Goal: Navigation & Orientation: Find specific page/section

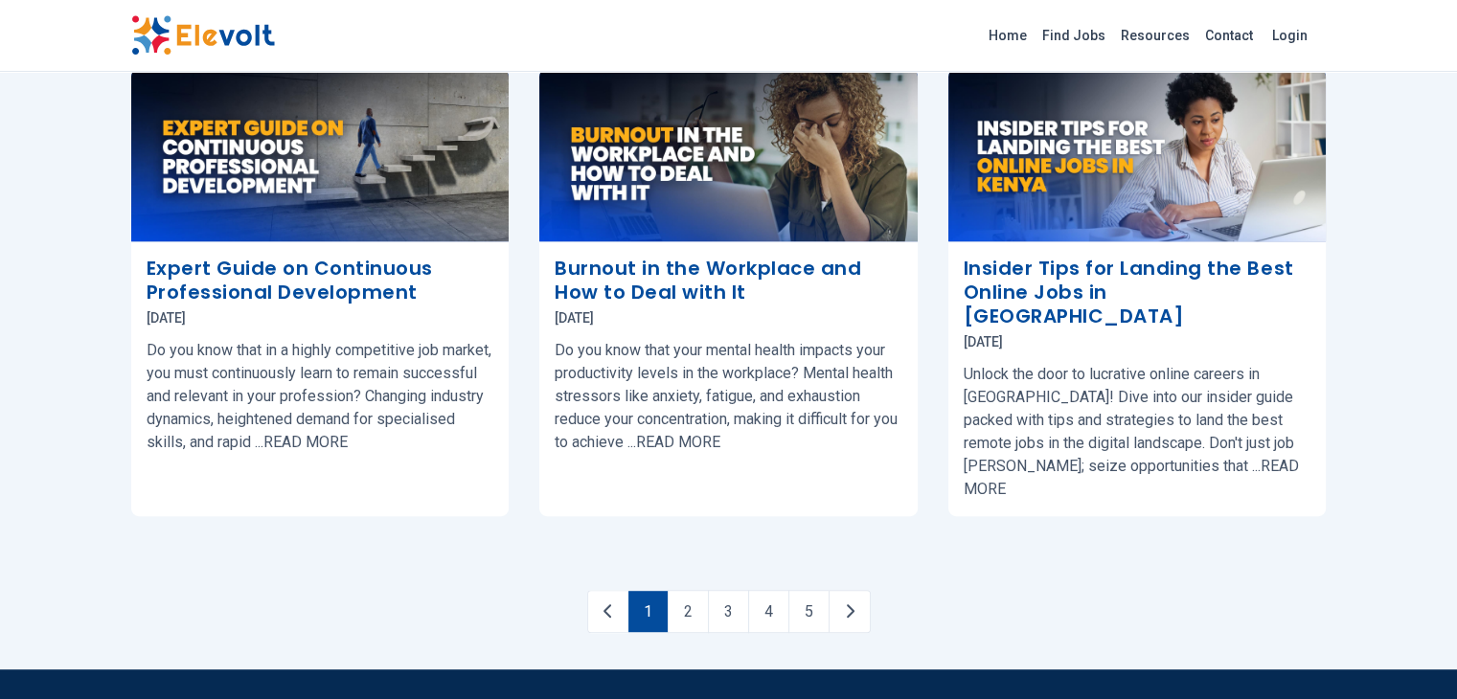
scroll to position [1054, 0]
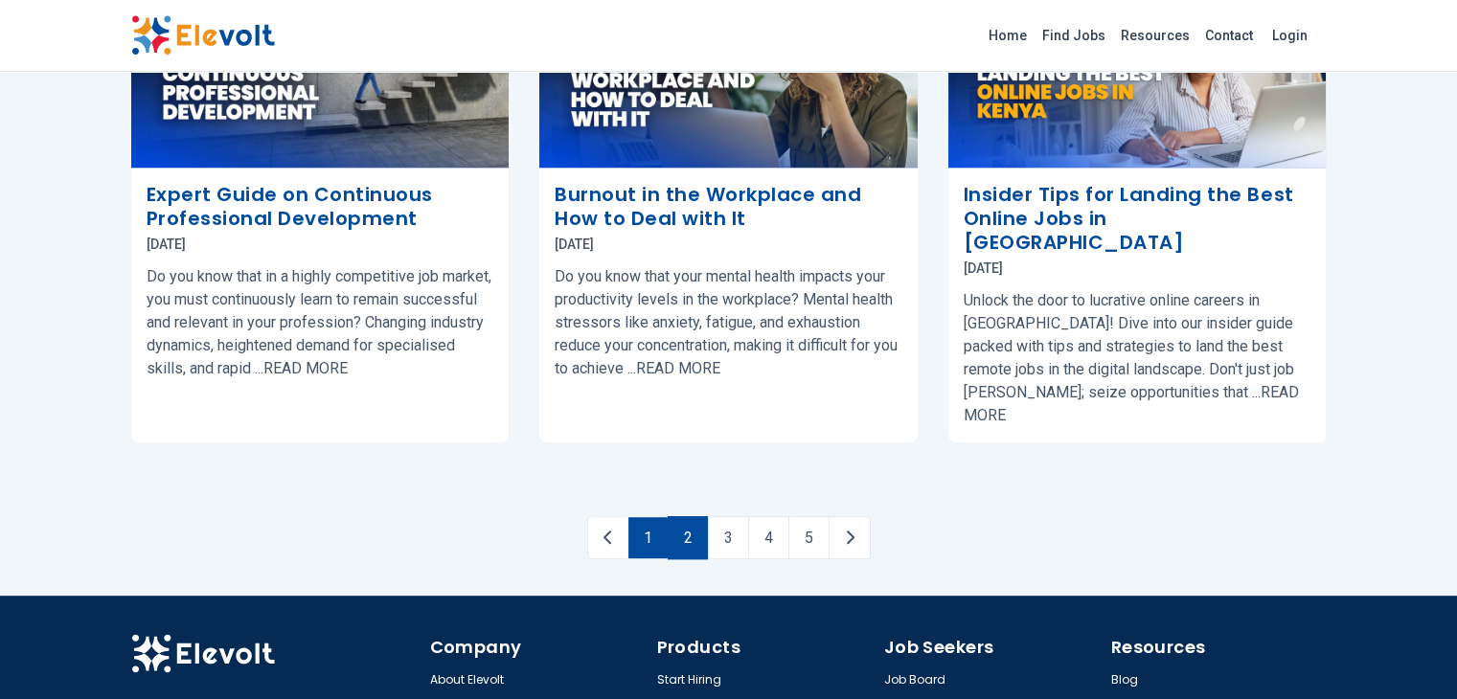
drag, startPoint x: 688, startPoint y: 394, endPoint x: 656, endPoint y: 413, distance: 37.0
click at [688, 516] on link "2" at bounding box center [688, 537] width 40 height 43
click at [673, 517] on link "2" at bounding box center [668, 537] width 39 height 41
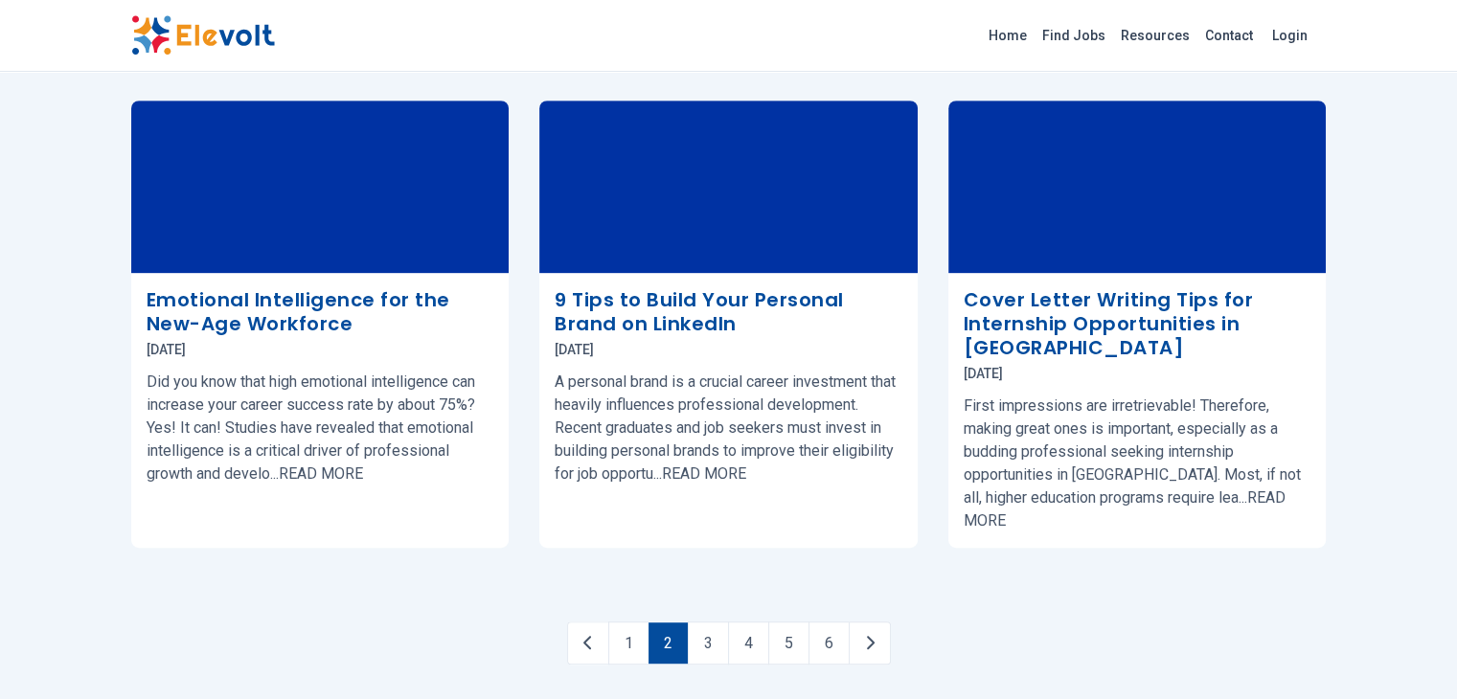
scroll to position [1081, 0]
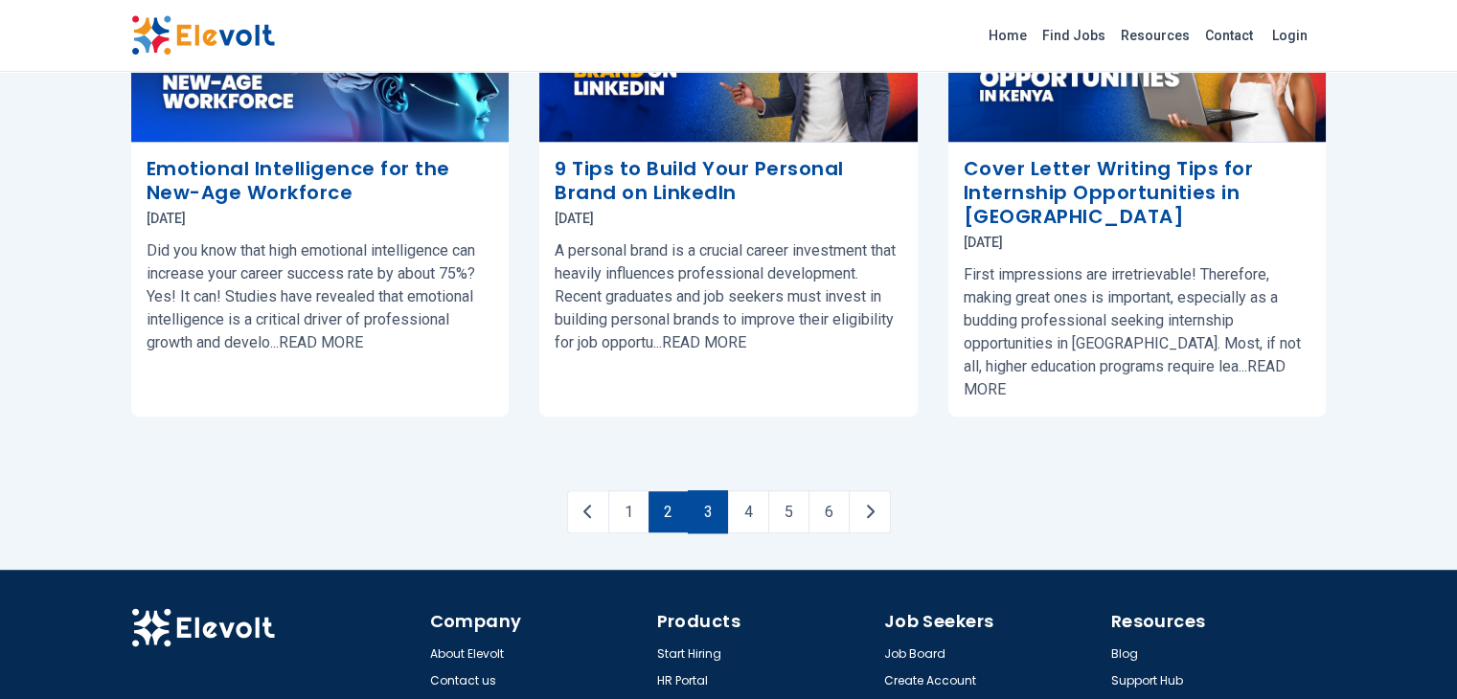
click at [700, 491] on link "3" at bounding box center [708, 512] width 40 height 43
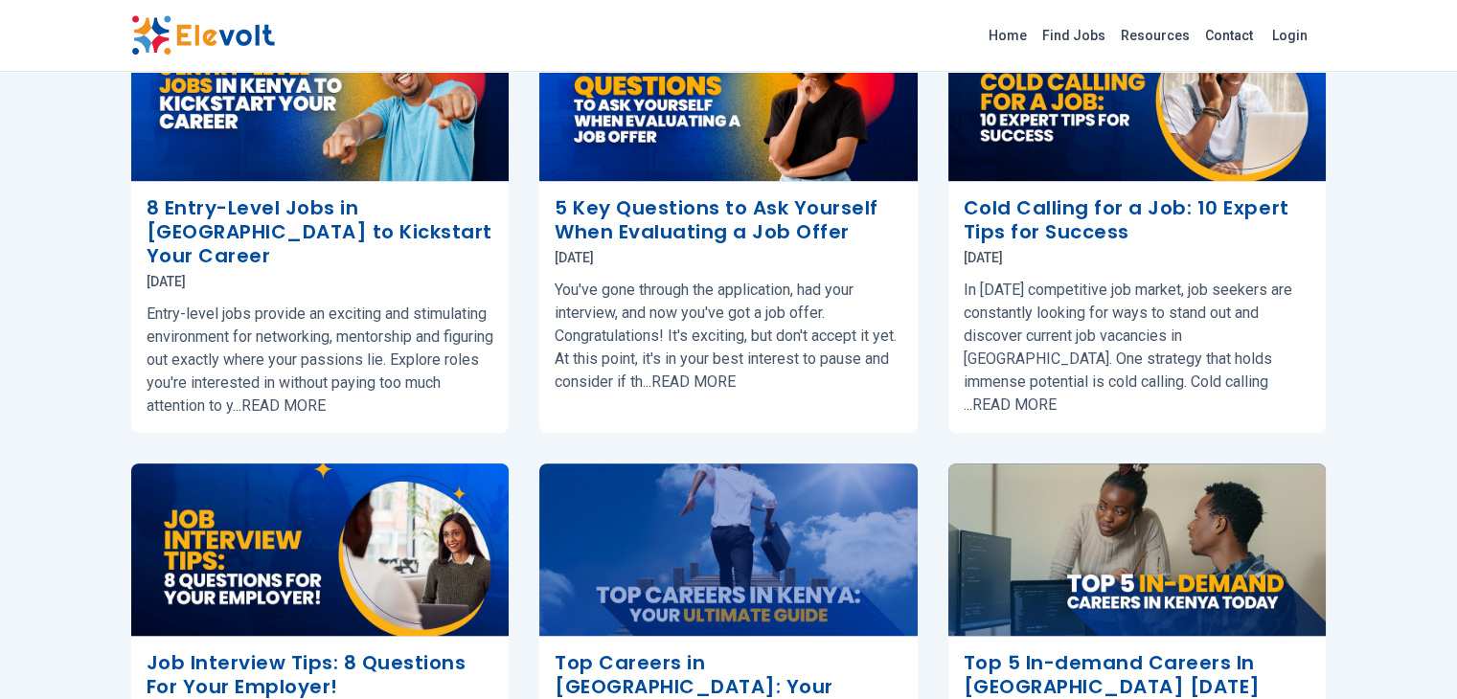
scroll to position [862, 0]
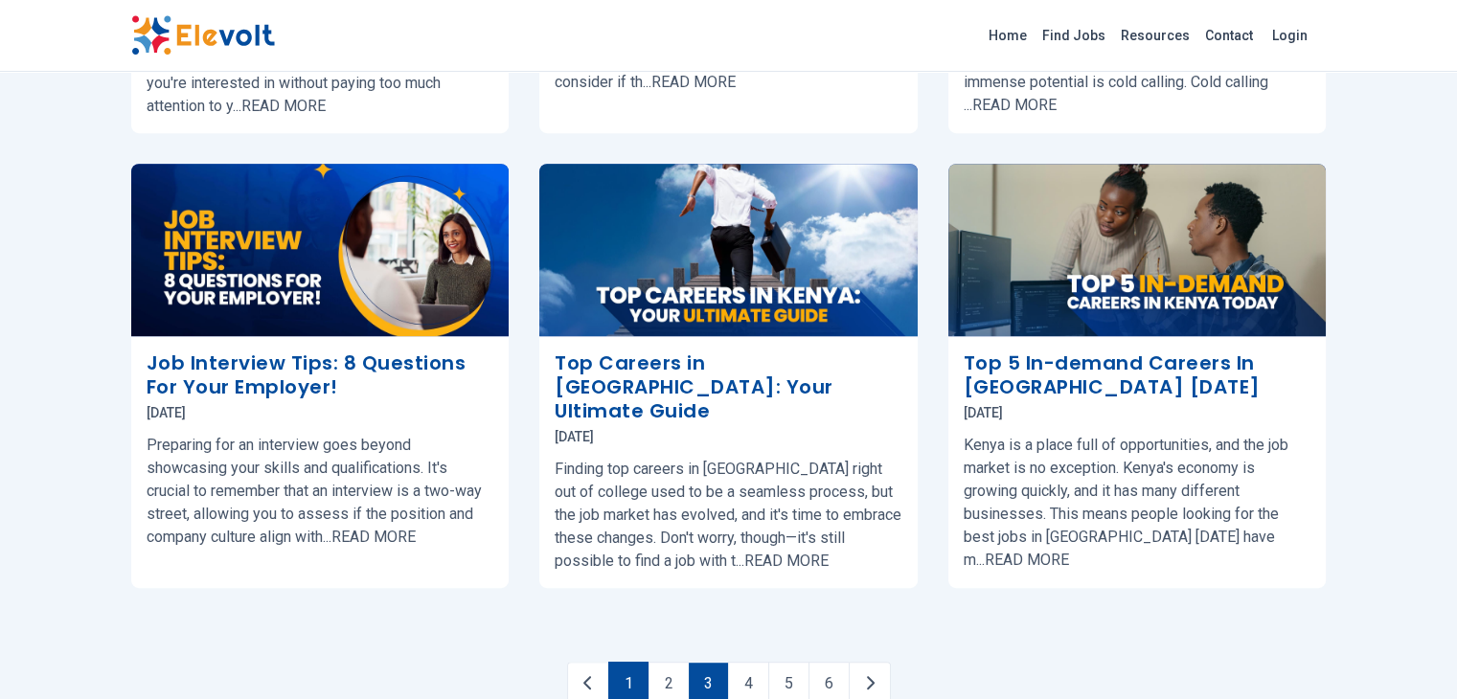
click at [637, 662] on link "1" at bounding box center [628, 683] width 40 height 43
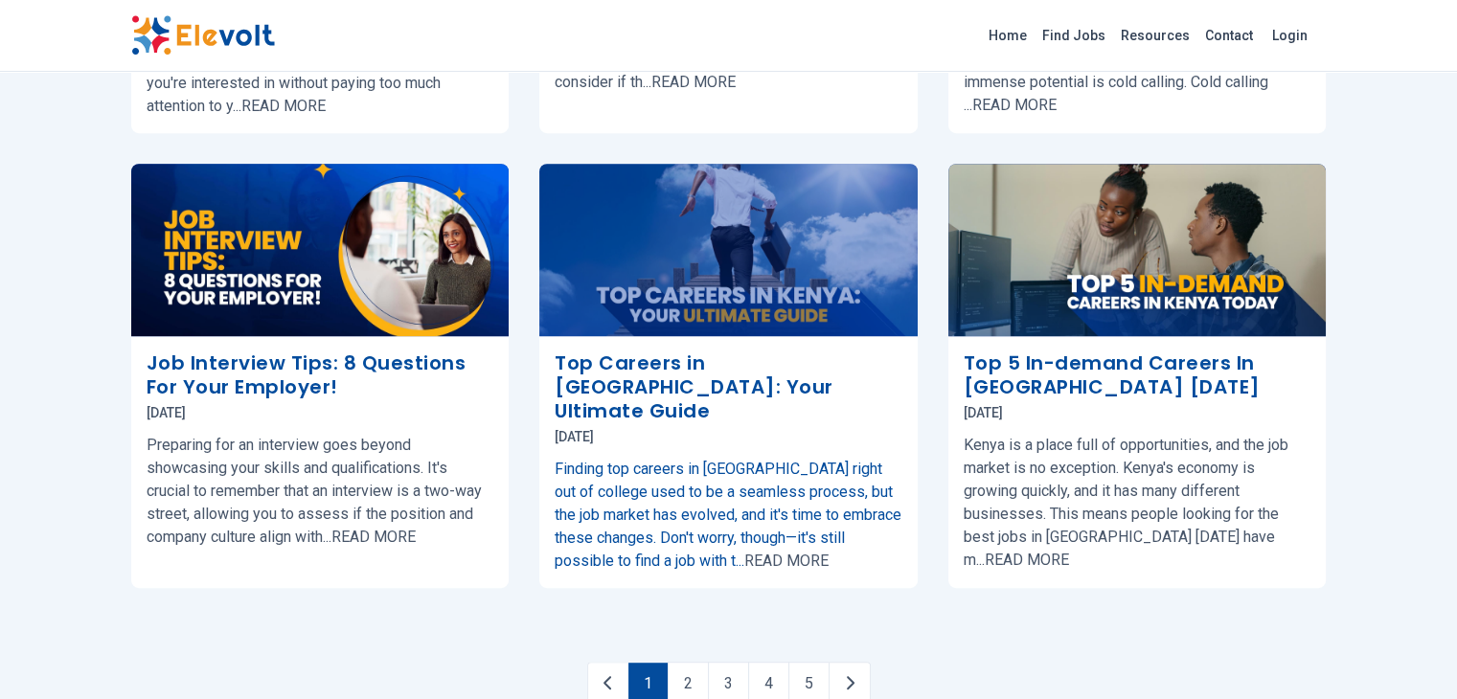
scroll to position [0, 0]
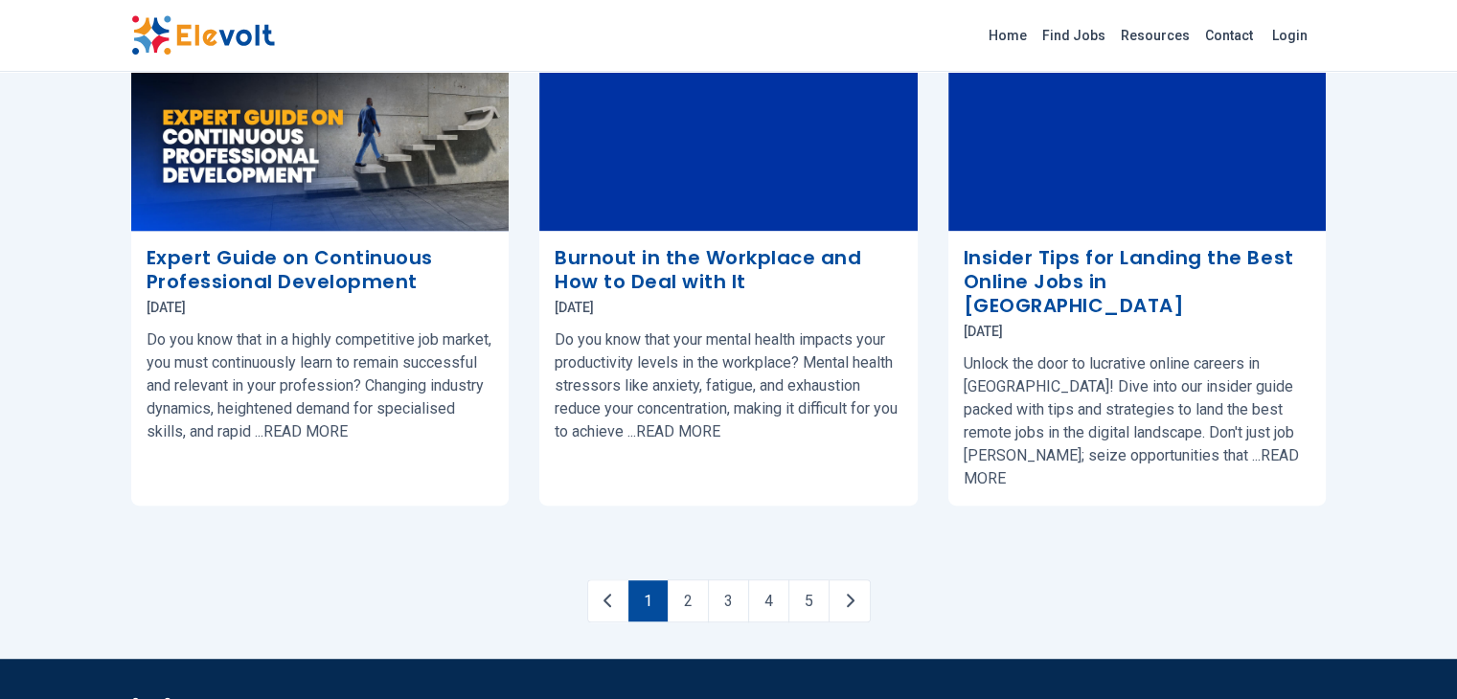
scroll to position [1054, 0]
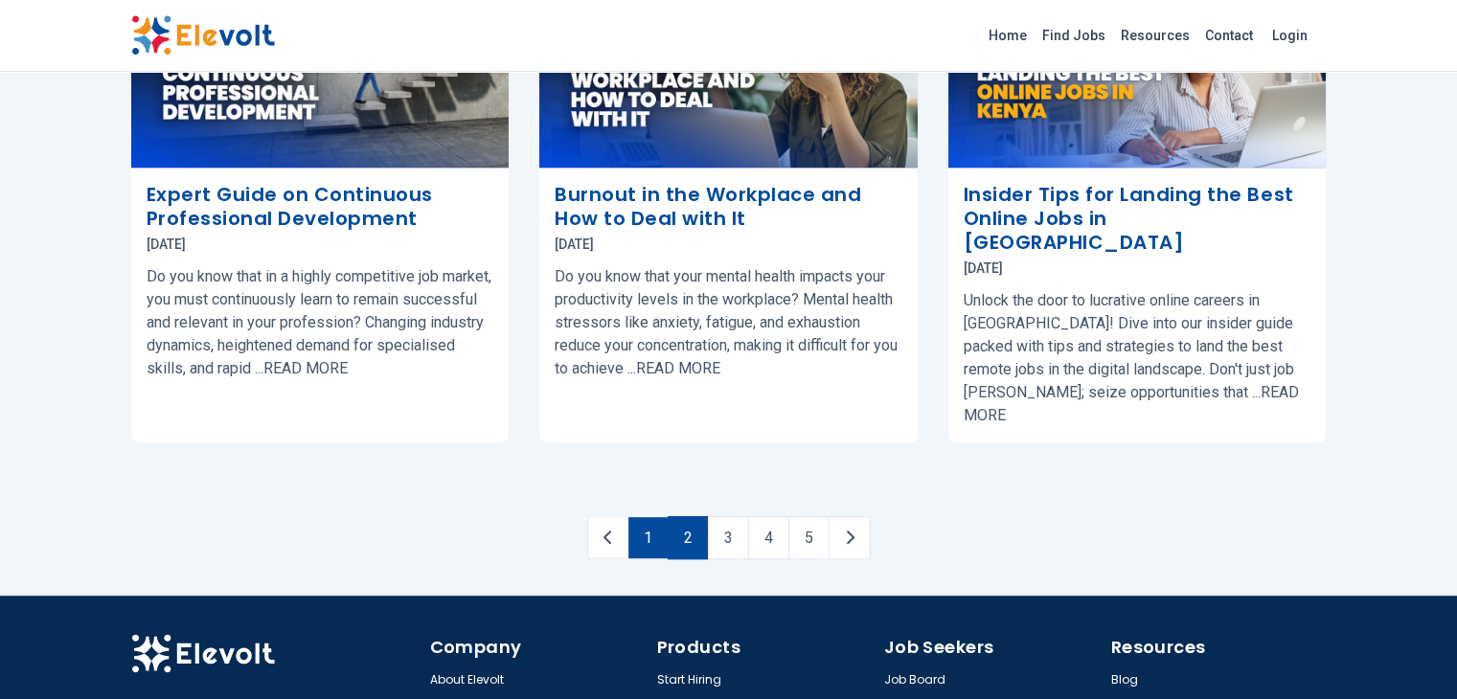
click at [690, 516] on link "2" at bounding box center [688, 537] width 40 height 43
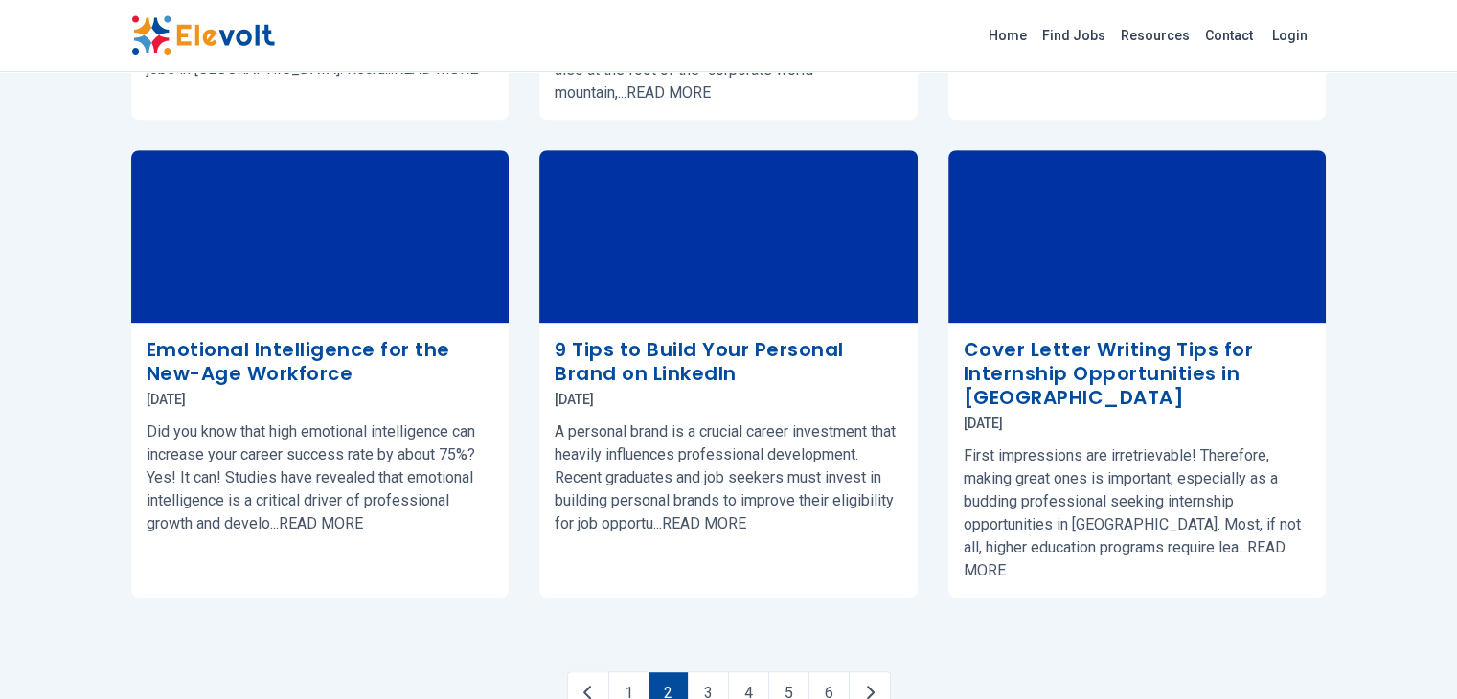
scroll to position [1054, 0]
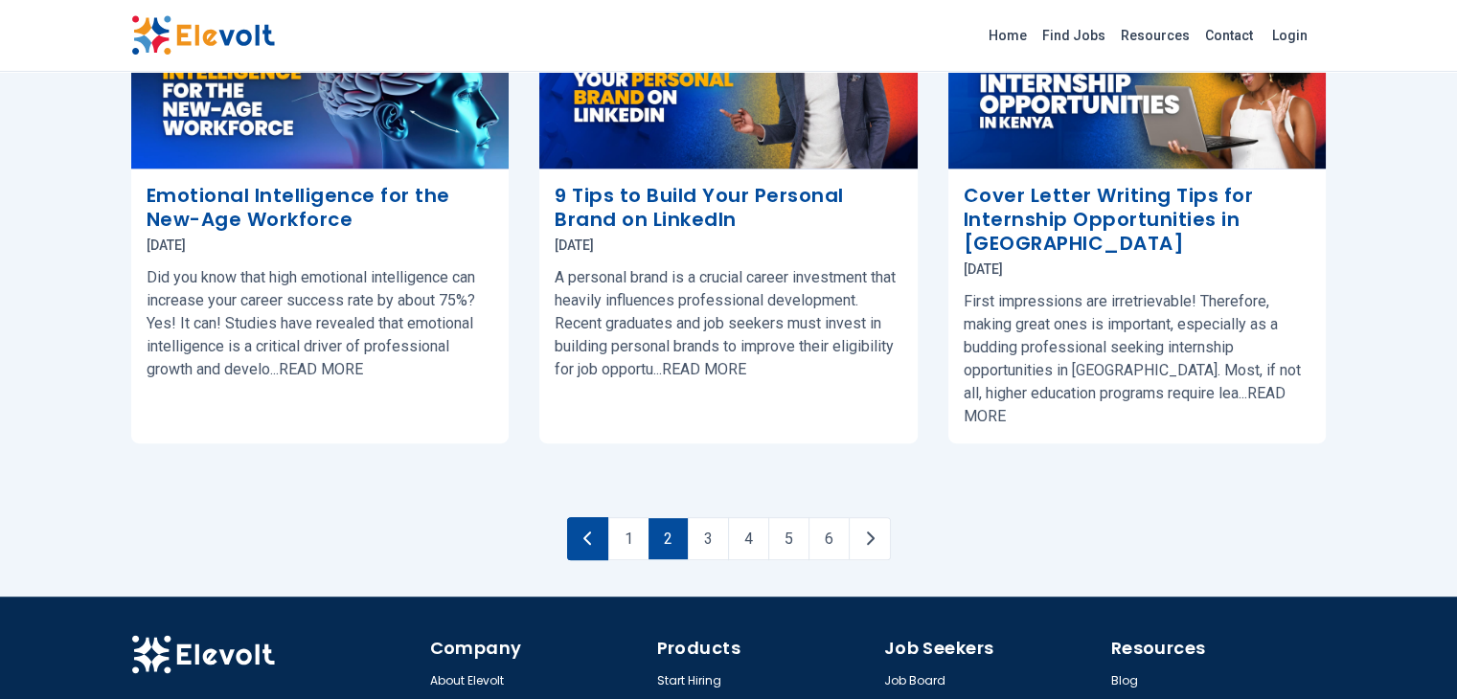
click at [625, 517] on link "1" at bounding box center [628, 538] width 40 height 43
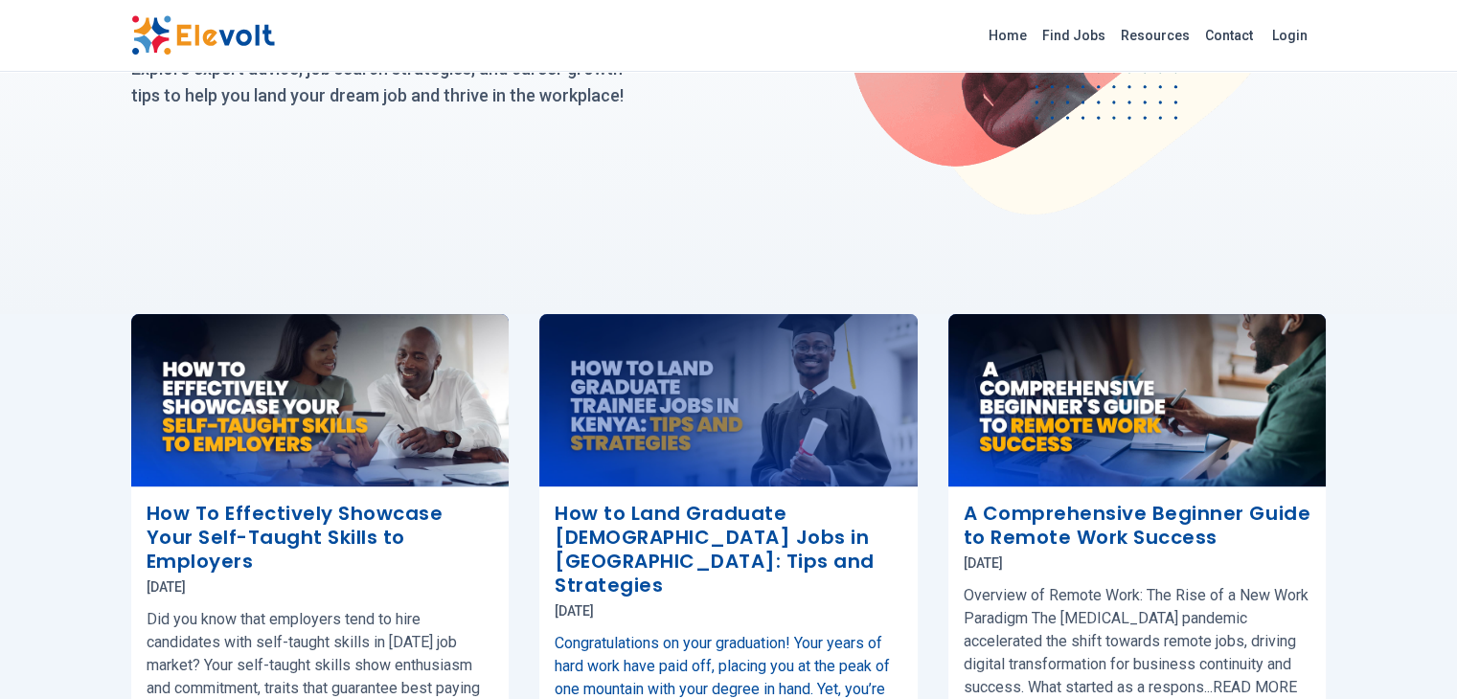
scroll to position [479, 0]
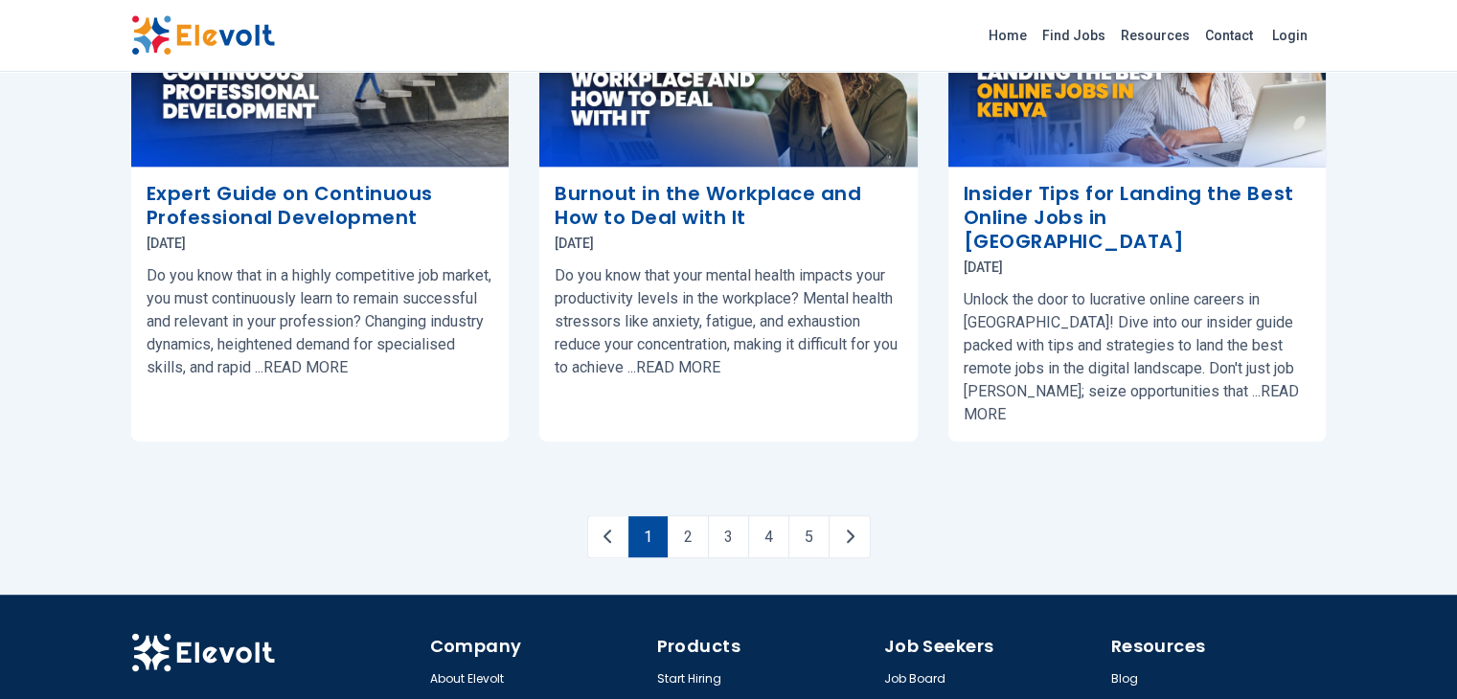
scroll to position [1081, 0]
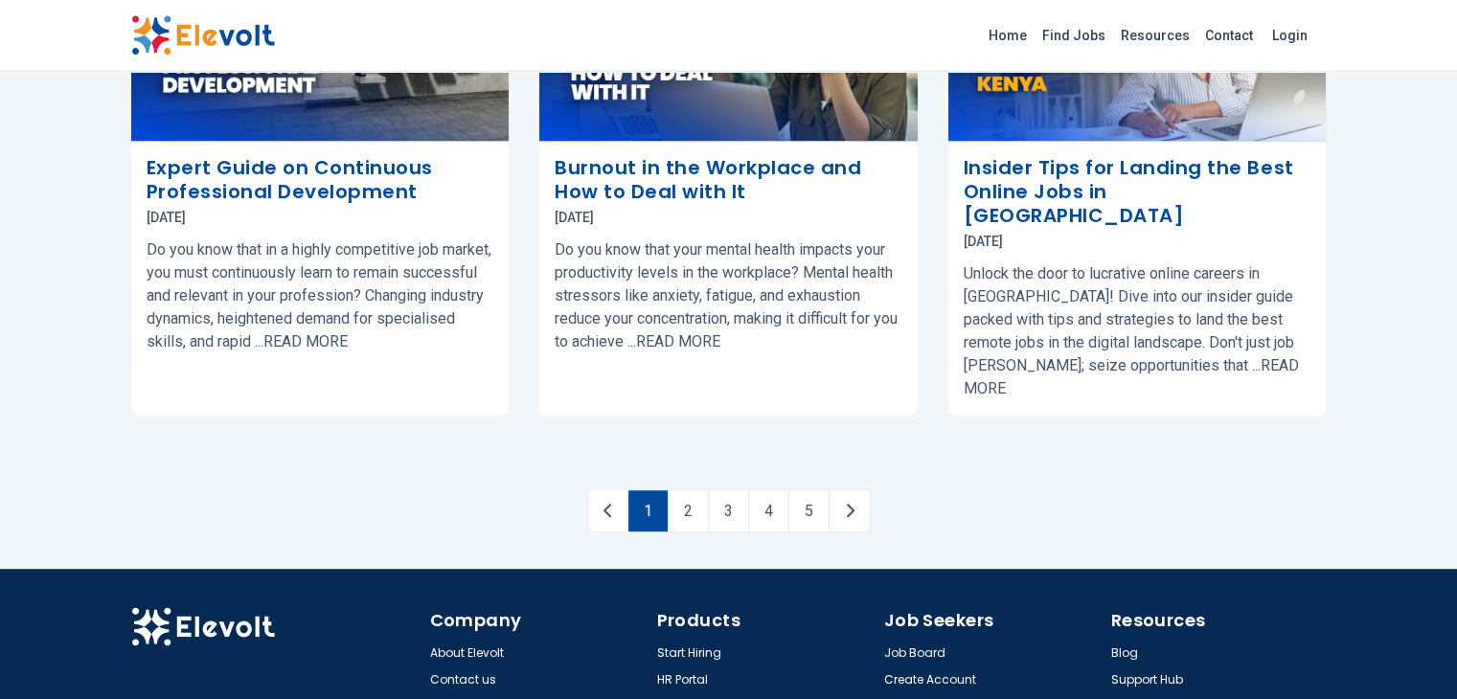
click at [642, 491] on link "1" at bounding box center [648, 511] width 39 height 41
click at [613, 490] on link "Previous page" at bounding box center [607, 511] width 41 height 43
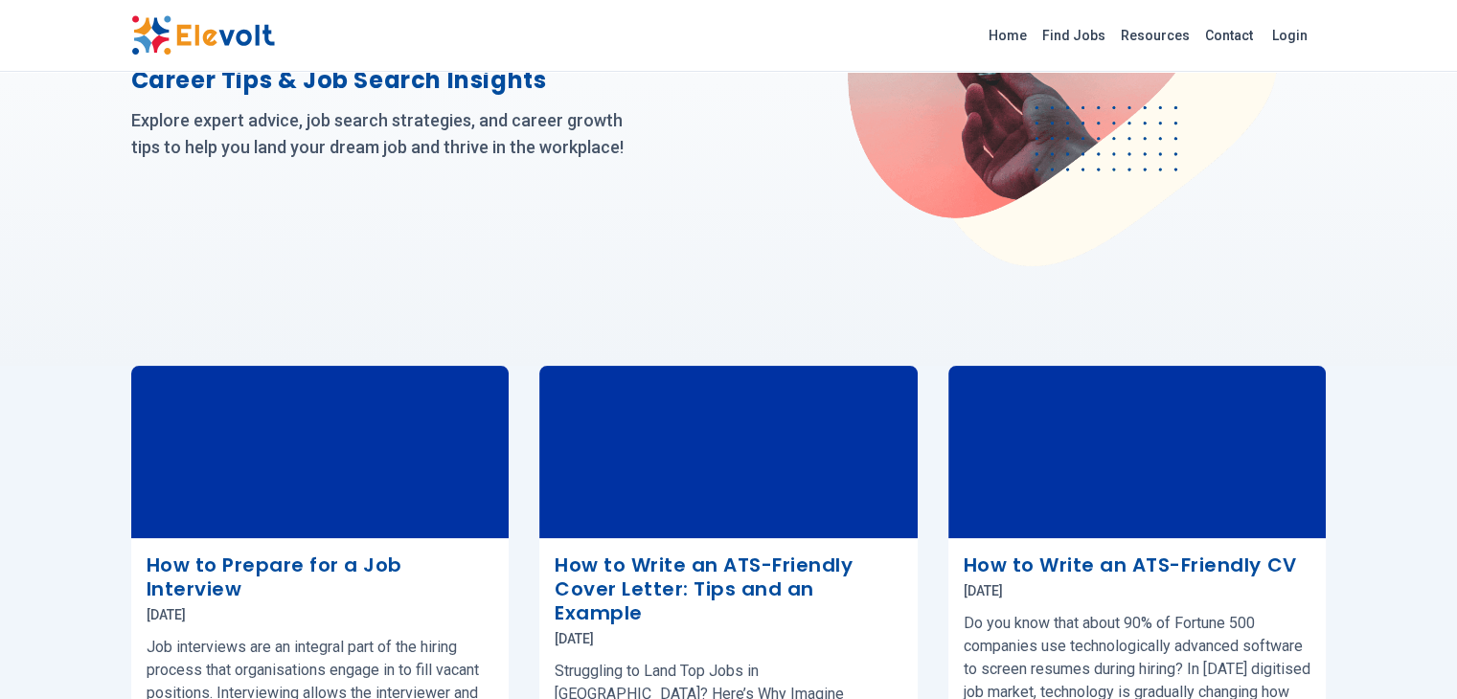
scroll to position [0, 0]
